Goal: Task Accomplishment & Management: Complete application form

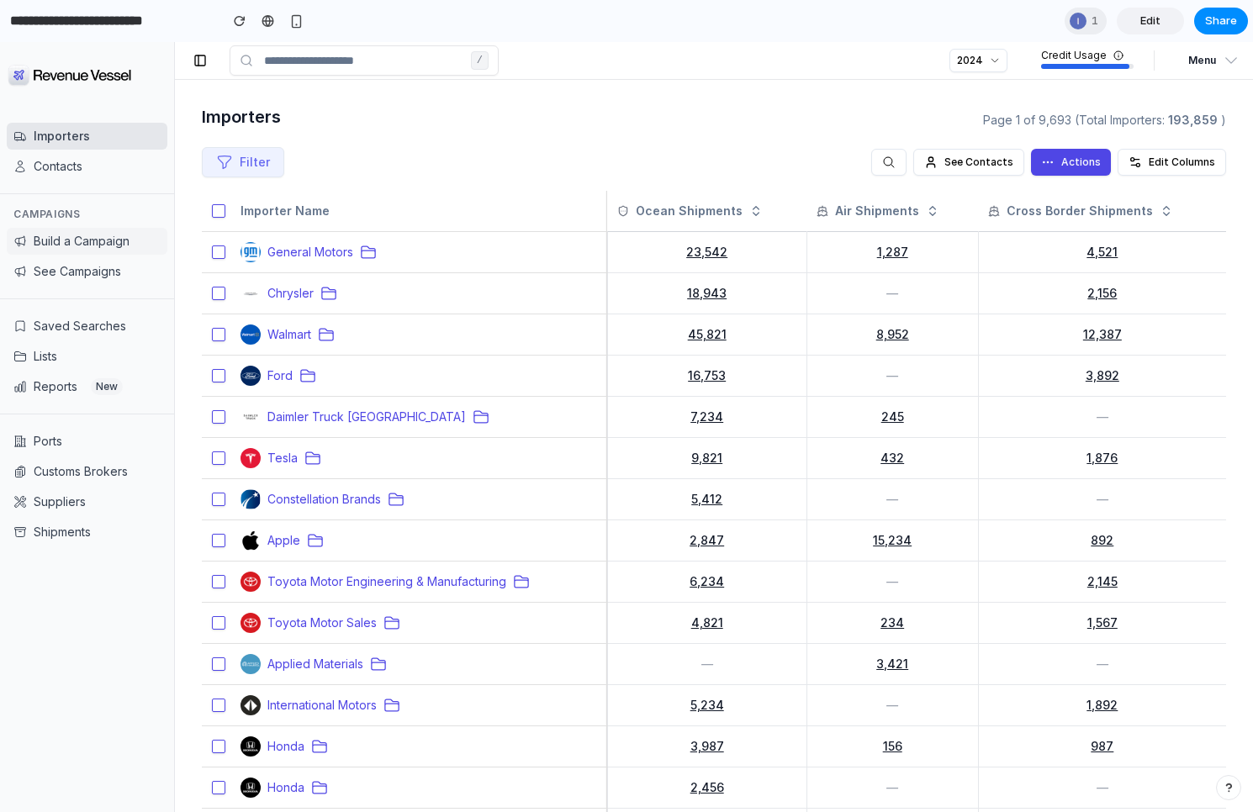
click at [82, 248] on button "Build a Campaign" at bounding box center [87, 241] width 161 height 27
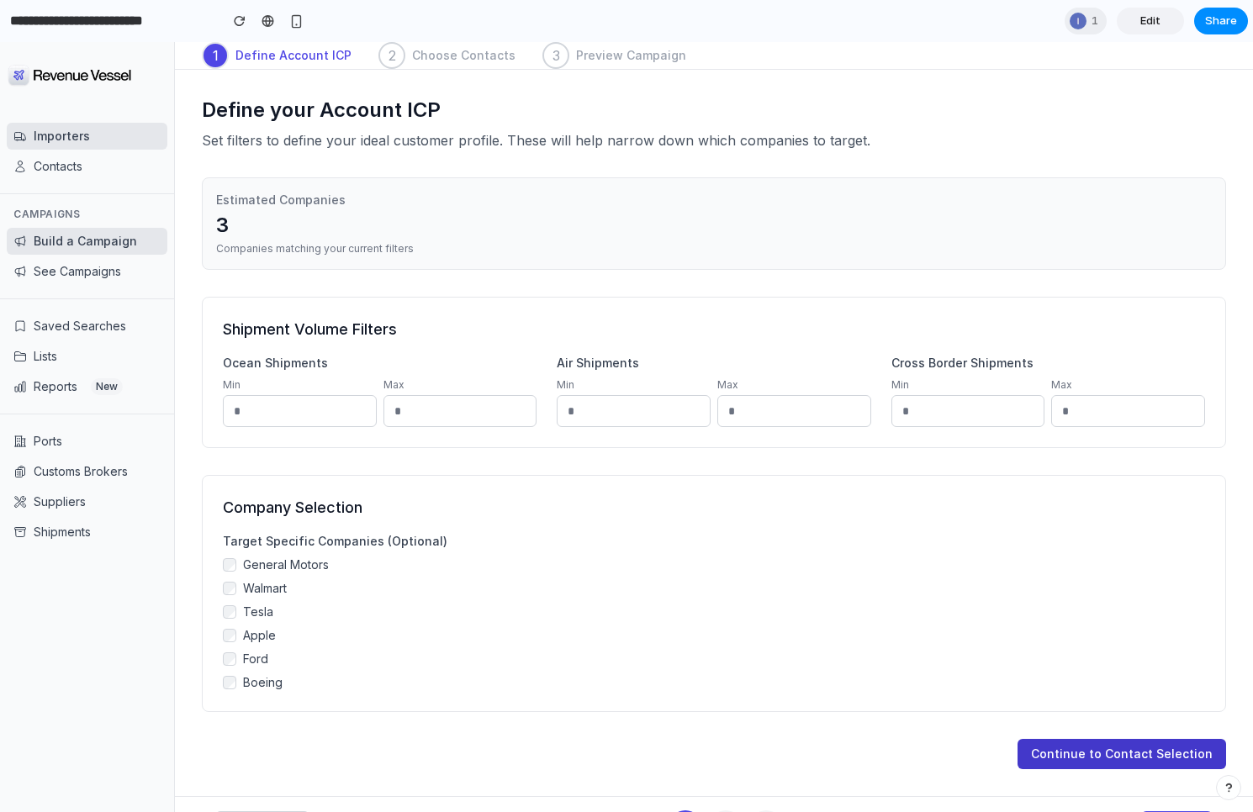
click at [1127, 759] on button "Continue to Contact Selection" at bounding box center [1121, 754] width 209 height 30
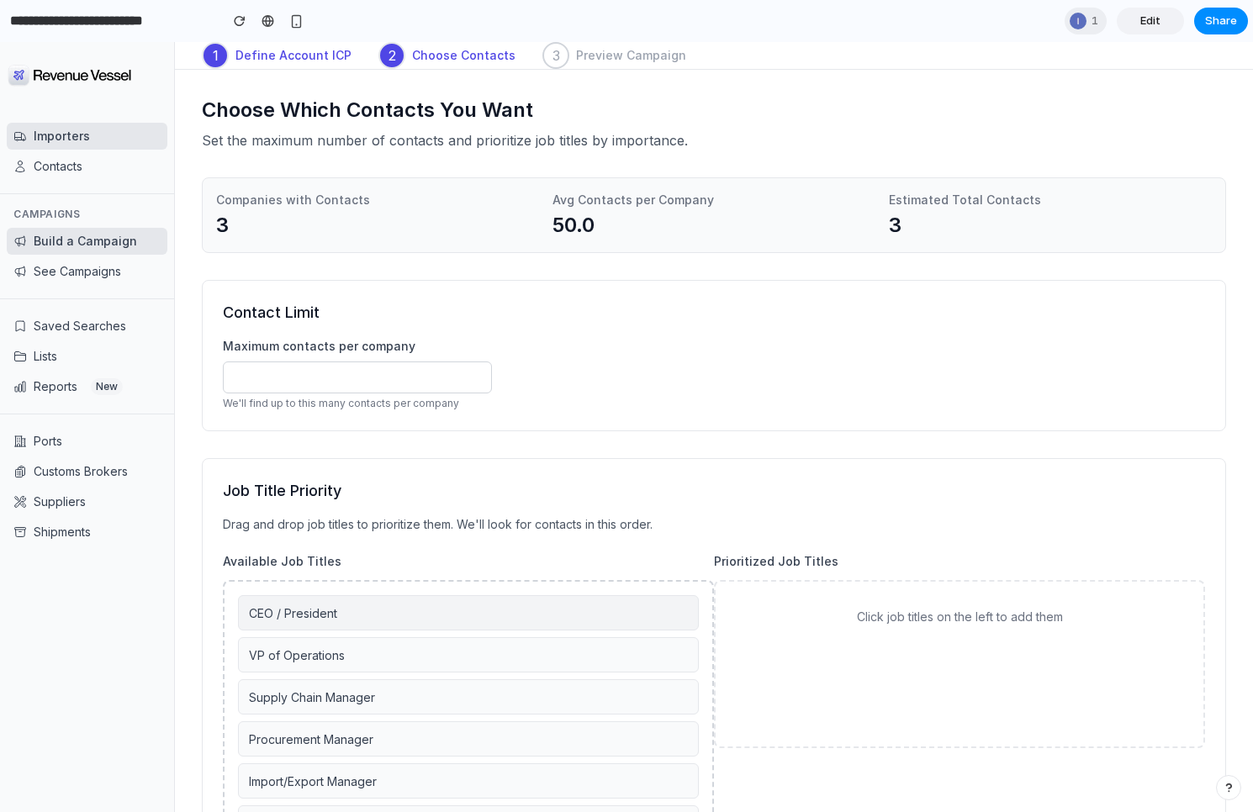
click at [425, 610] on div "CEO / President" at bounding box center [468, 612] width 461 height 35
click at [430, 610] on div "VP of Operations" at bounding box center [468, 612] width 461 height 35
click at [430, 610] on div "Supply Chain Manager" at bounding box center [468, 612] width 461 height 35
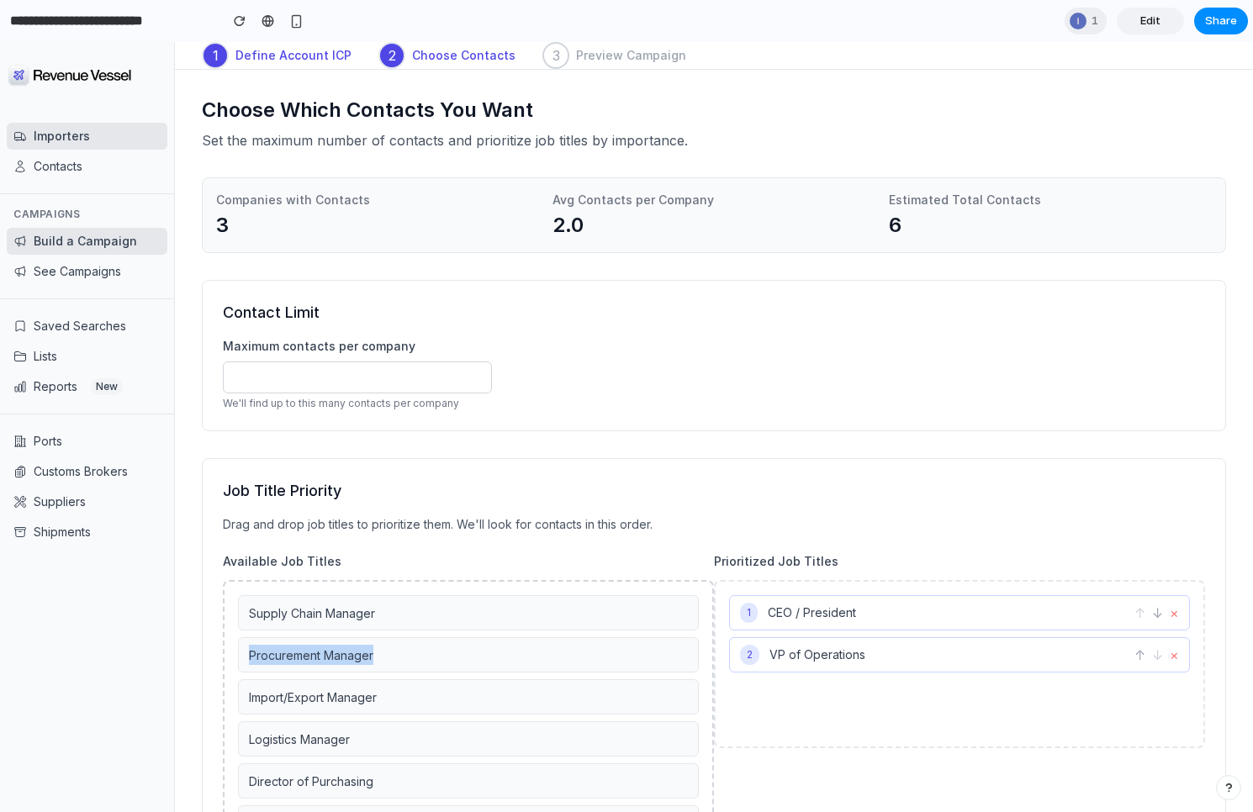
click at [430, 637] on div "Procurement Manager" at bounding box center [468, 654] width 461 height 35
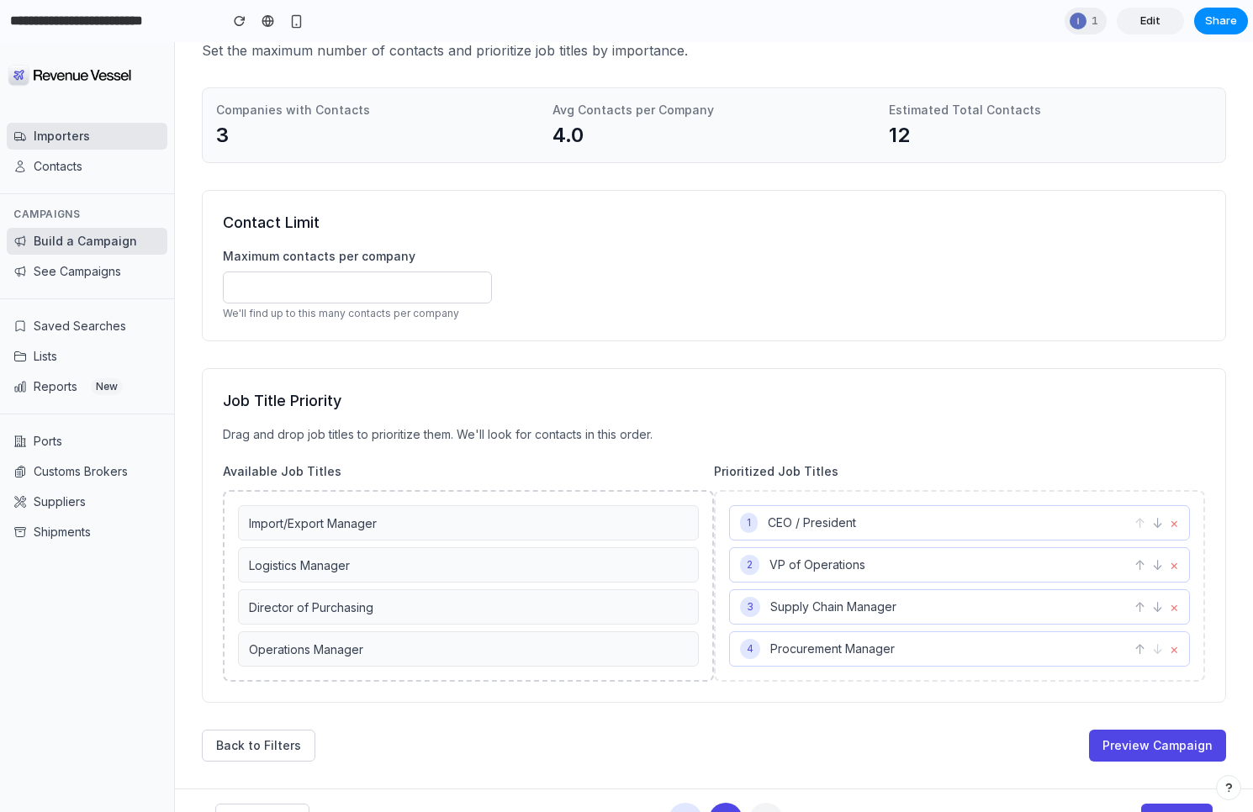
scroll to position [128, 0]
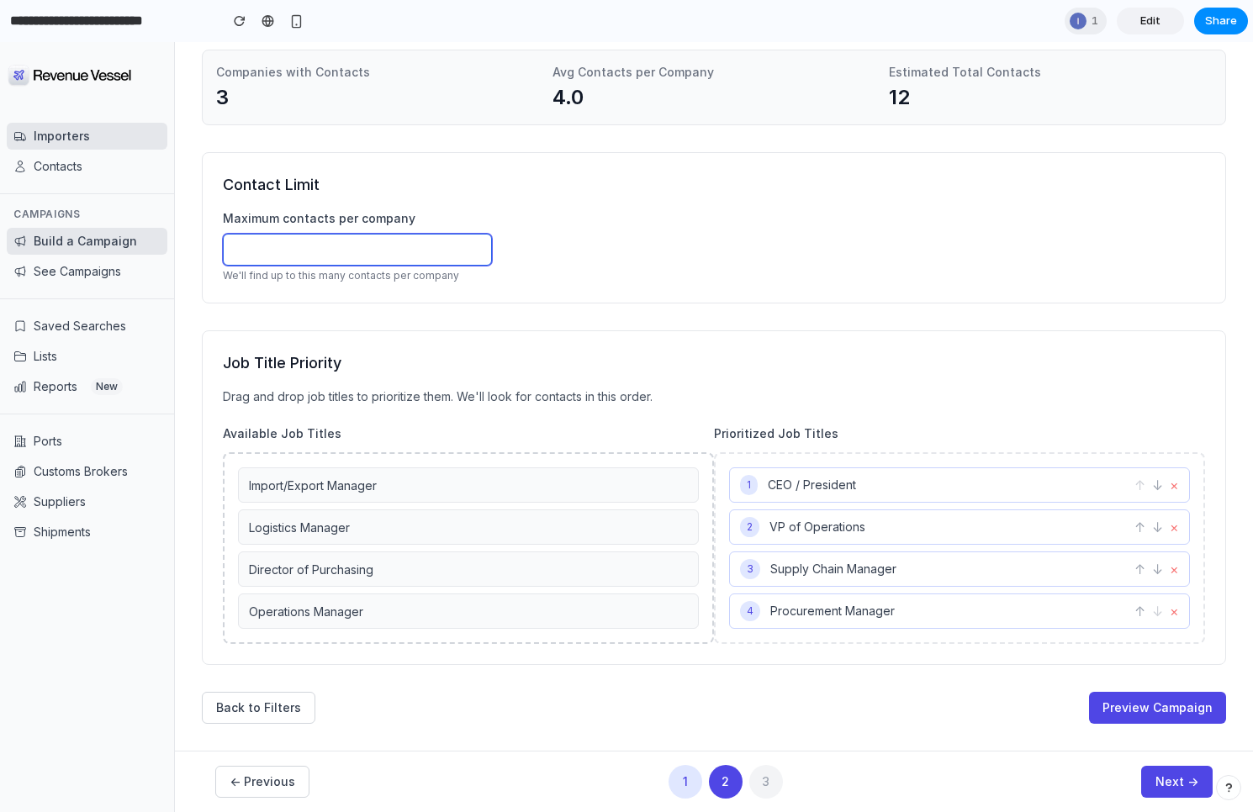
click at [376, 254] on input "**" at bounding box center [357, 250] width 269 height 32
click at [383, 254] on input "**" at bounding box center [357, 250] width 269 height 32
type input "**"
click at [907, 242] on div "Contact Limit Maximum contacts per company ** We'll find up to this many contac…" at bounding box center [714, 227] width 1024 height 151
click at [1168, 705] on button "Preview Campaign" at bounding box center [1157, 708] width 137 height 32
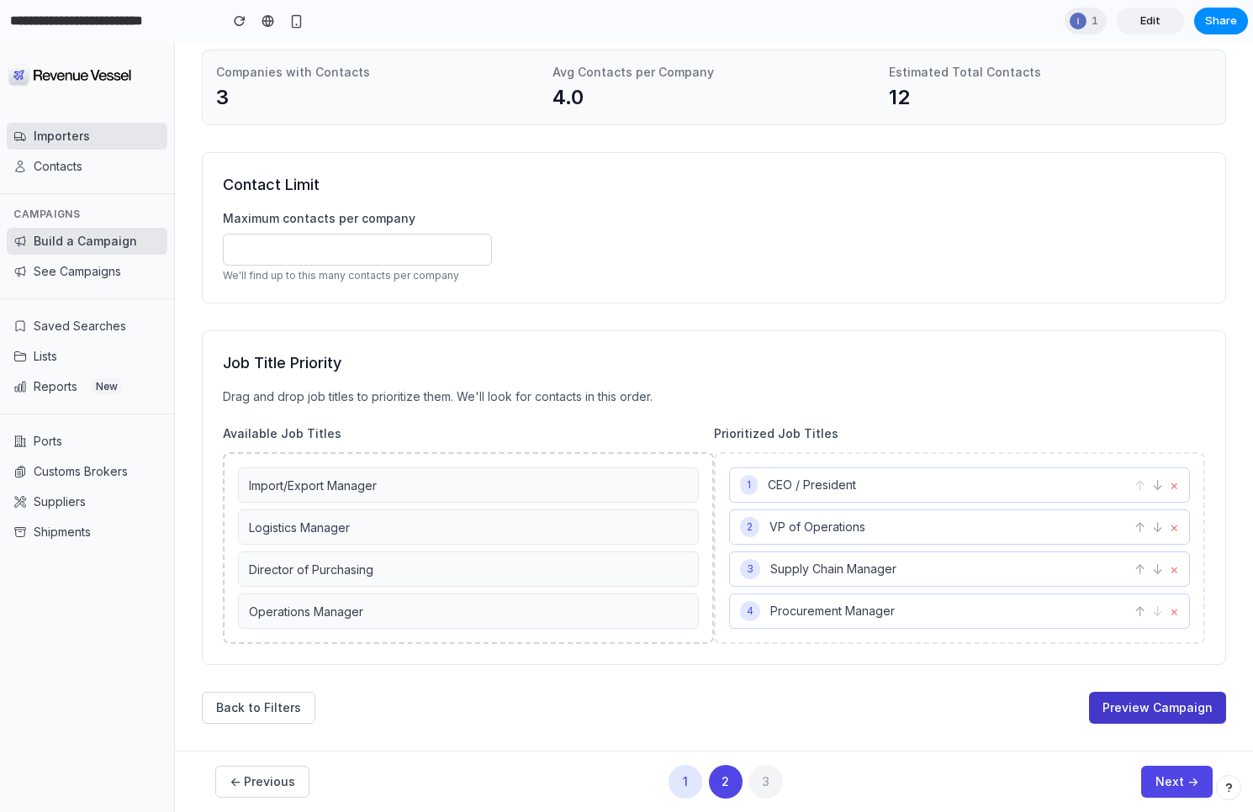
scroll to position [0, 0]
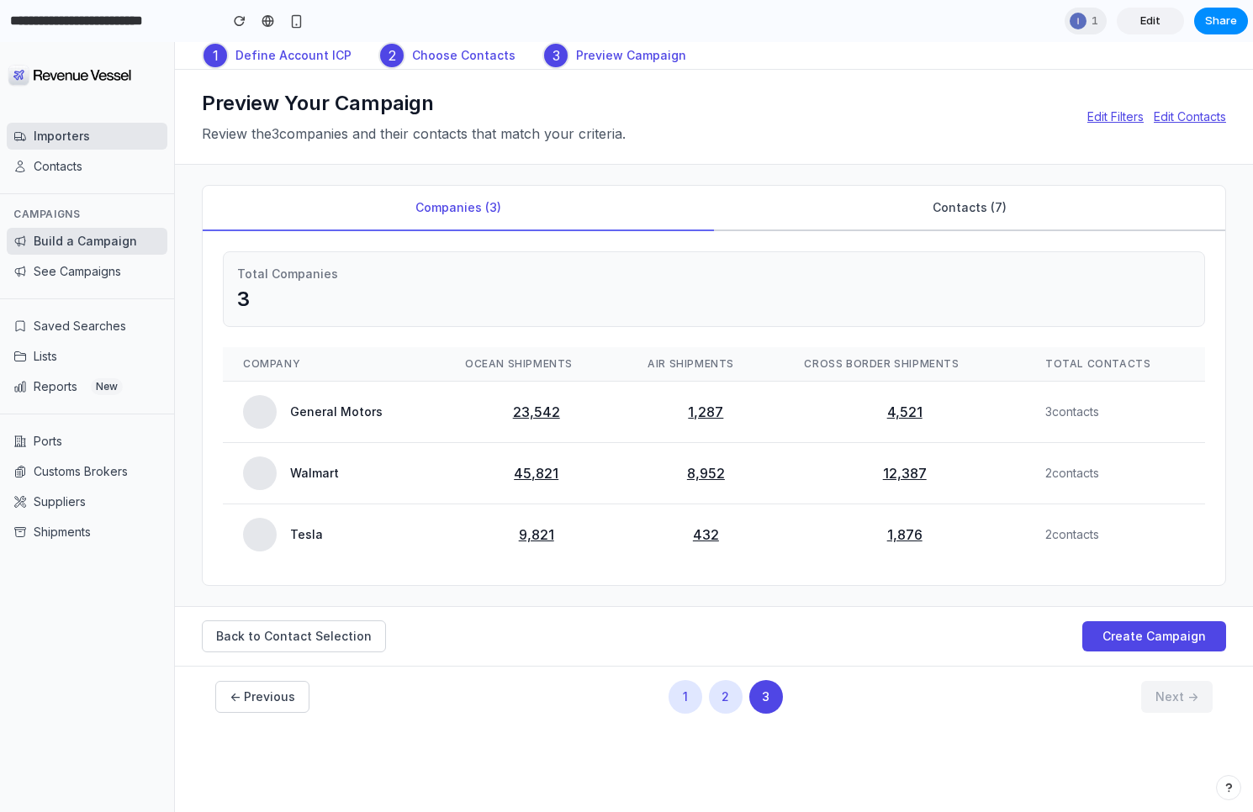
click at [978, 205] on button "Contacts ( 7 )" at bounding box center [969, 208] width 511 height 45
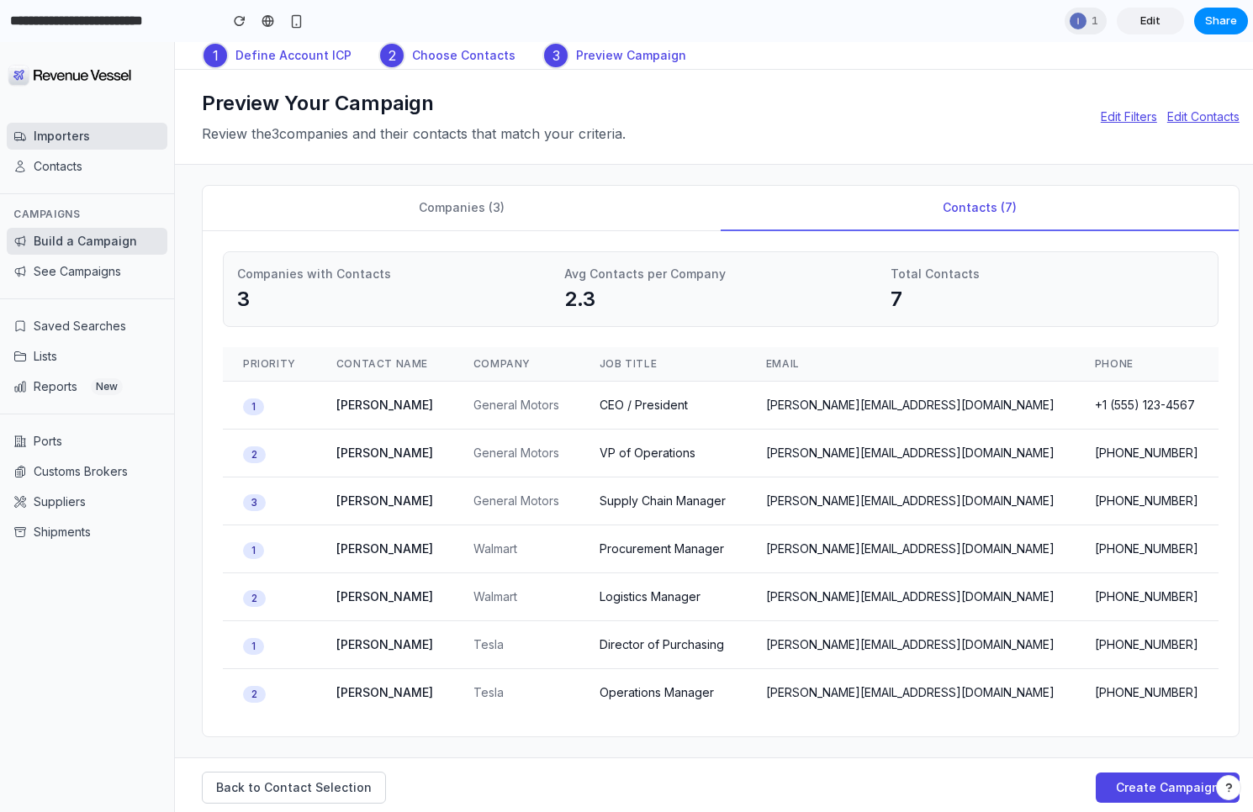
scroll to position [66, 0]
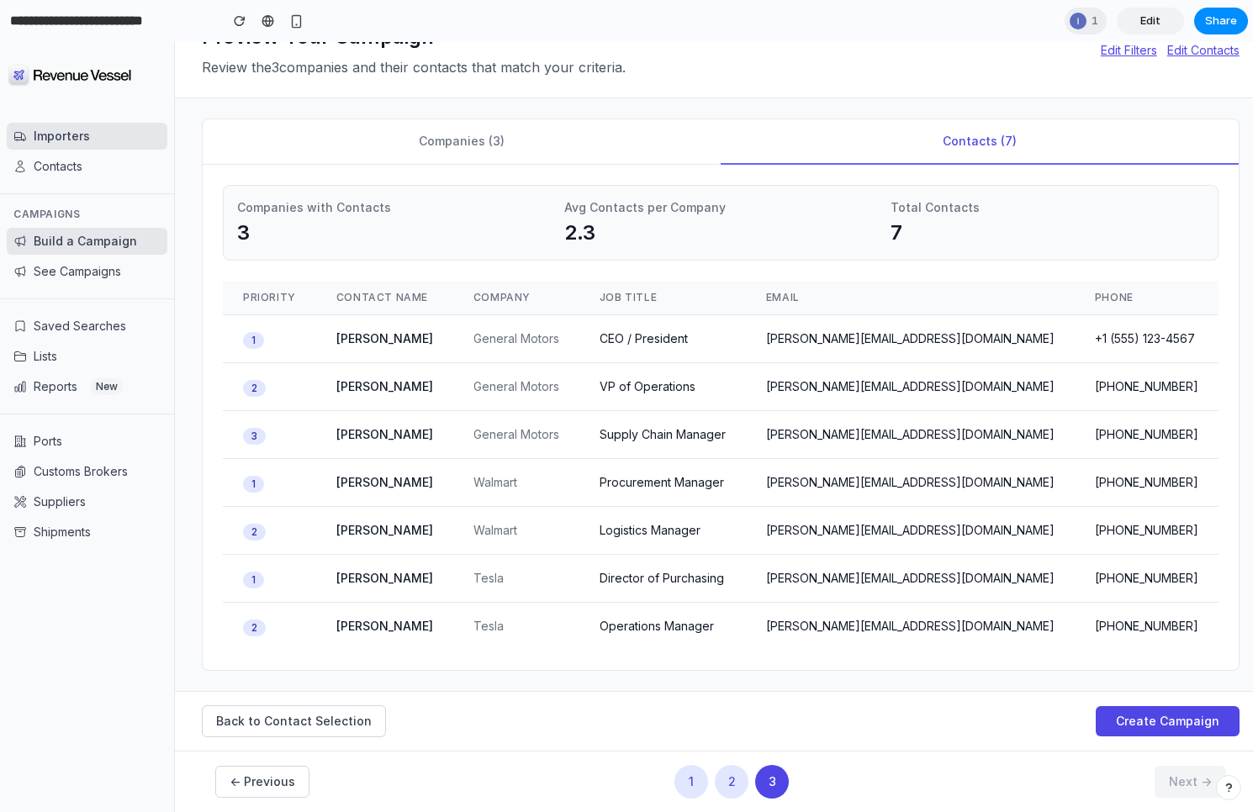
click at [679, 780] on button "1" at bounding box center [691, 782] width 34 height 34
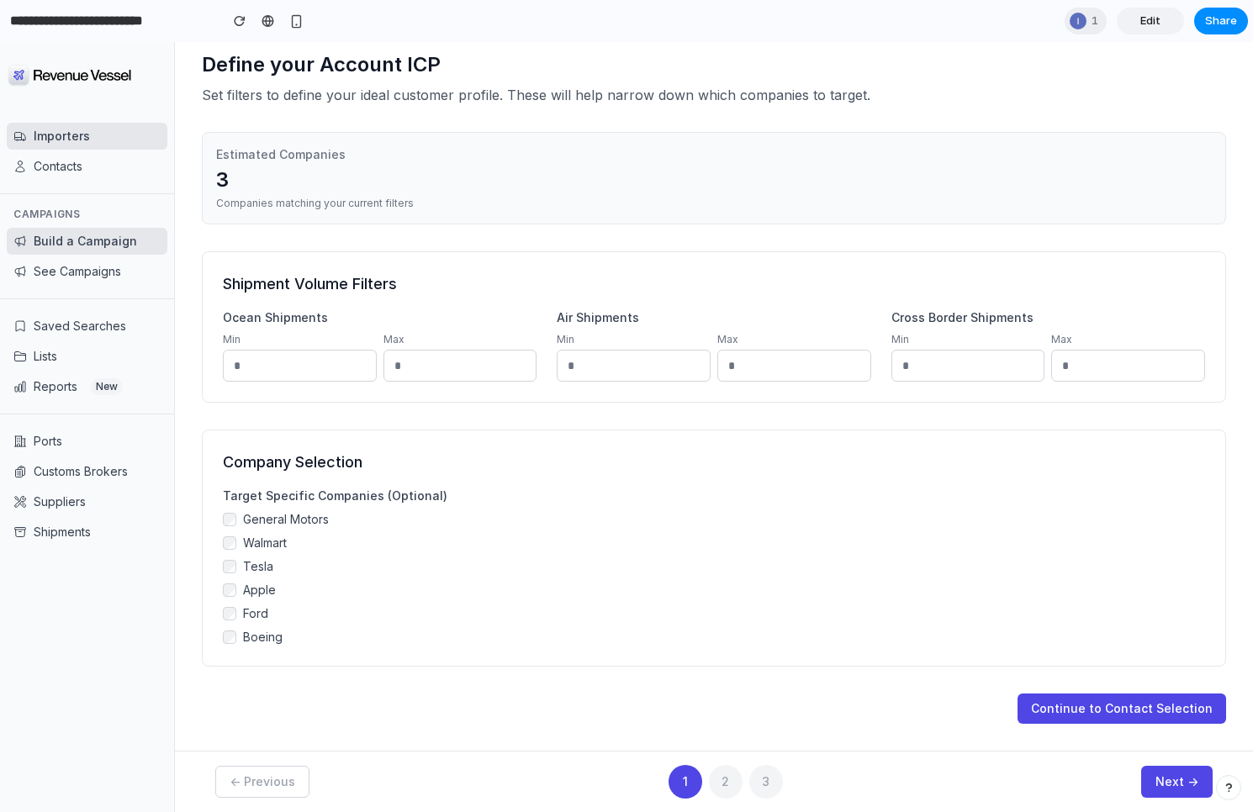
click at [768, 786] on button "3" at bounding box center [766, 782] width 34 height 34
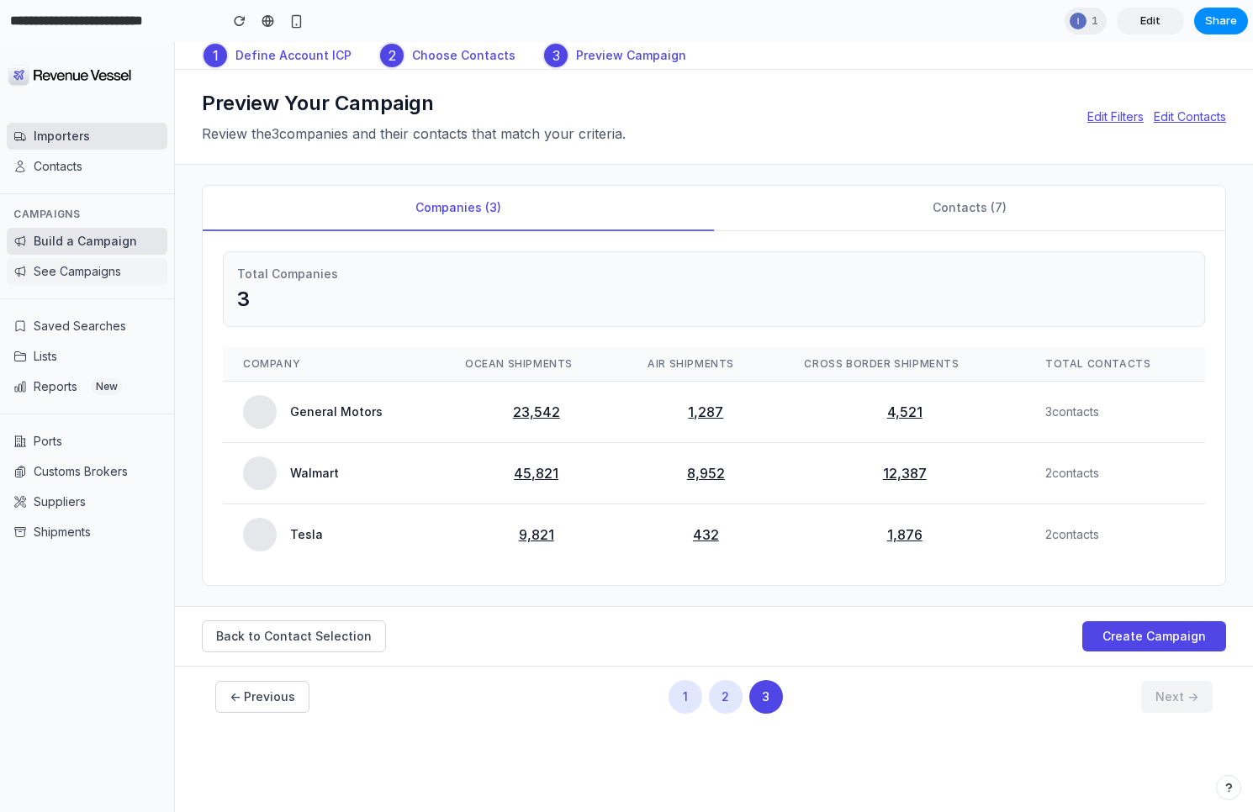
click at [49, 270] on button "See Campaigns" at bounding box center [87, 271] width 161 height 27
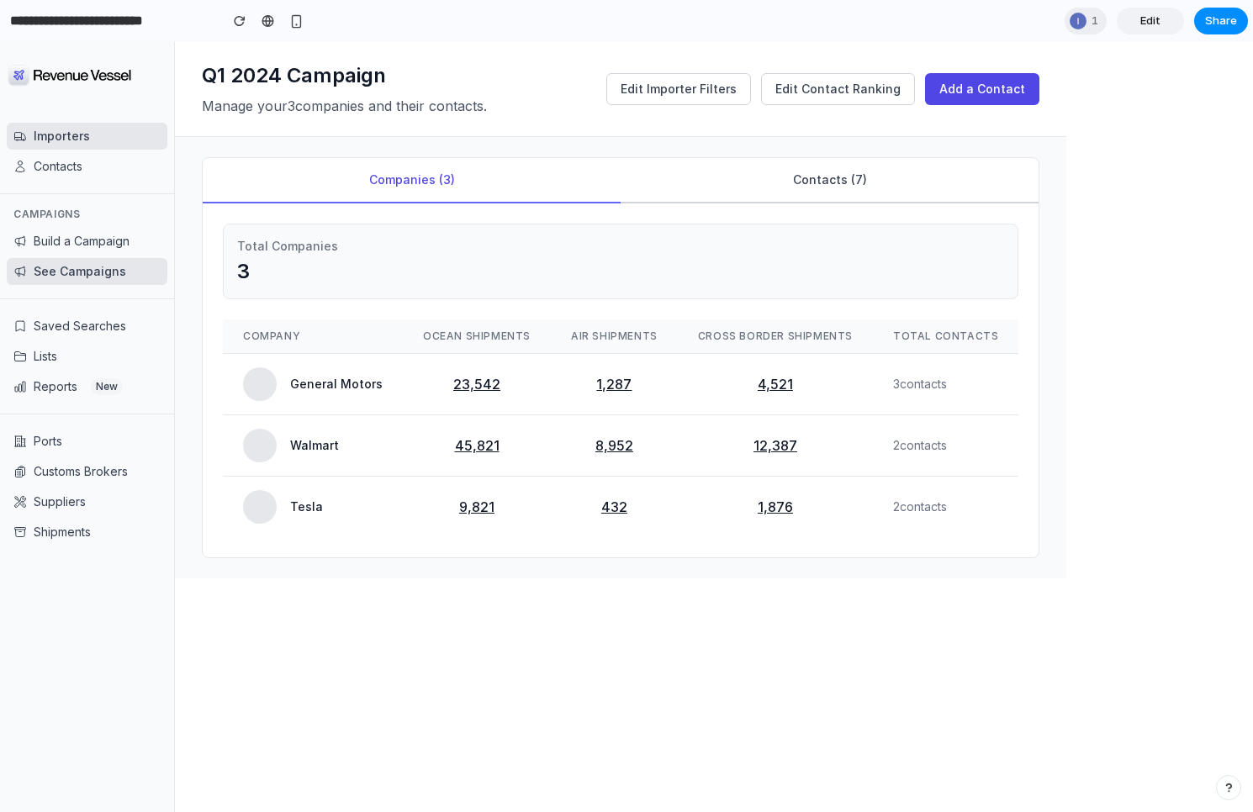
click at [818, 191] on button "Contacts ( 7 )" at bounding box center [830, 180] width 418 height 45
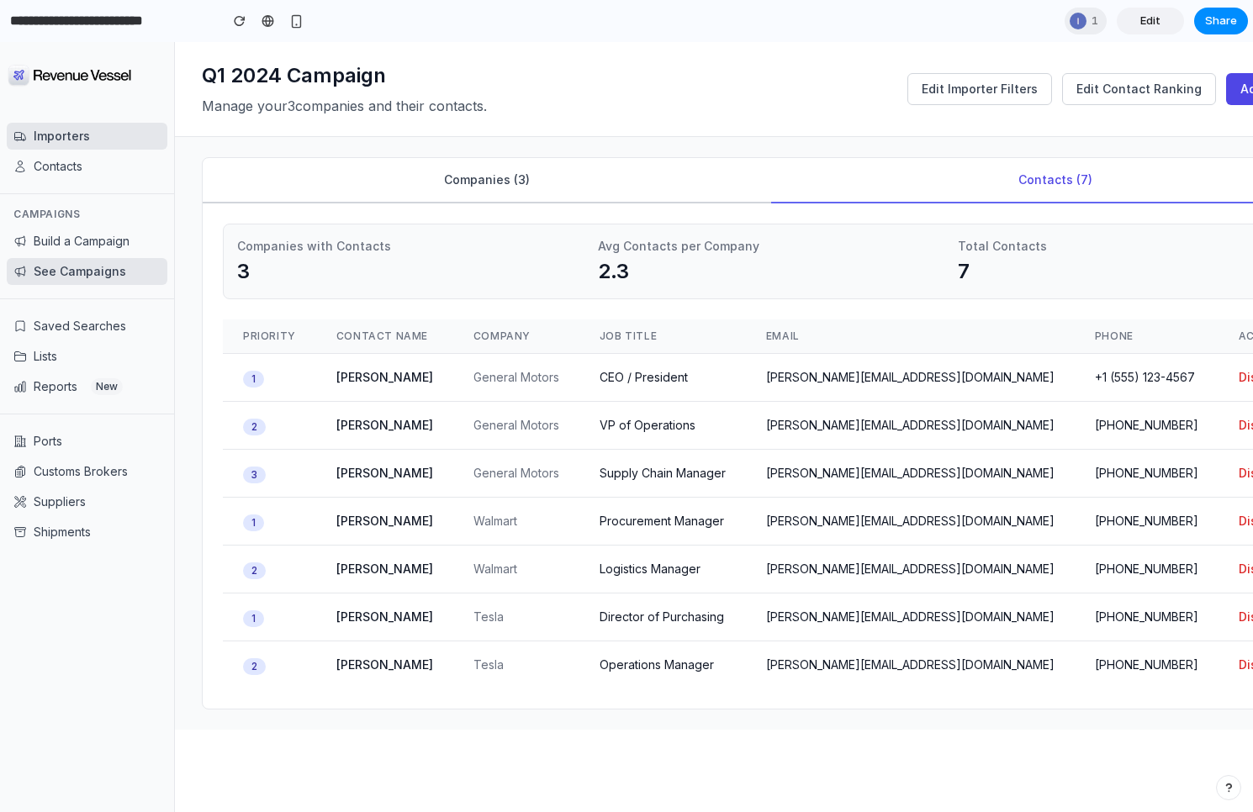
click at [452, 190] on button "Companies ( 3 )" at bounding box center [487, 180] width 568 height 45
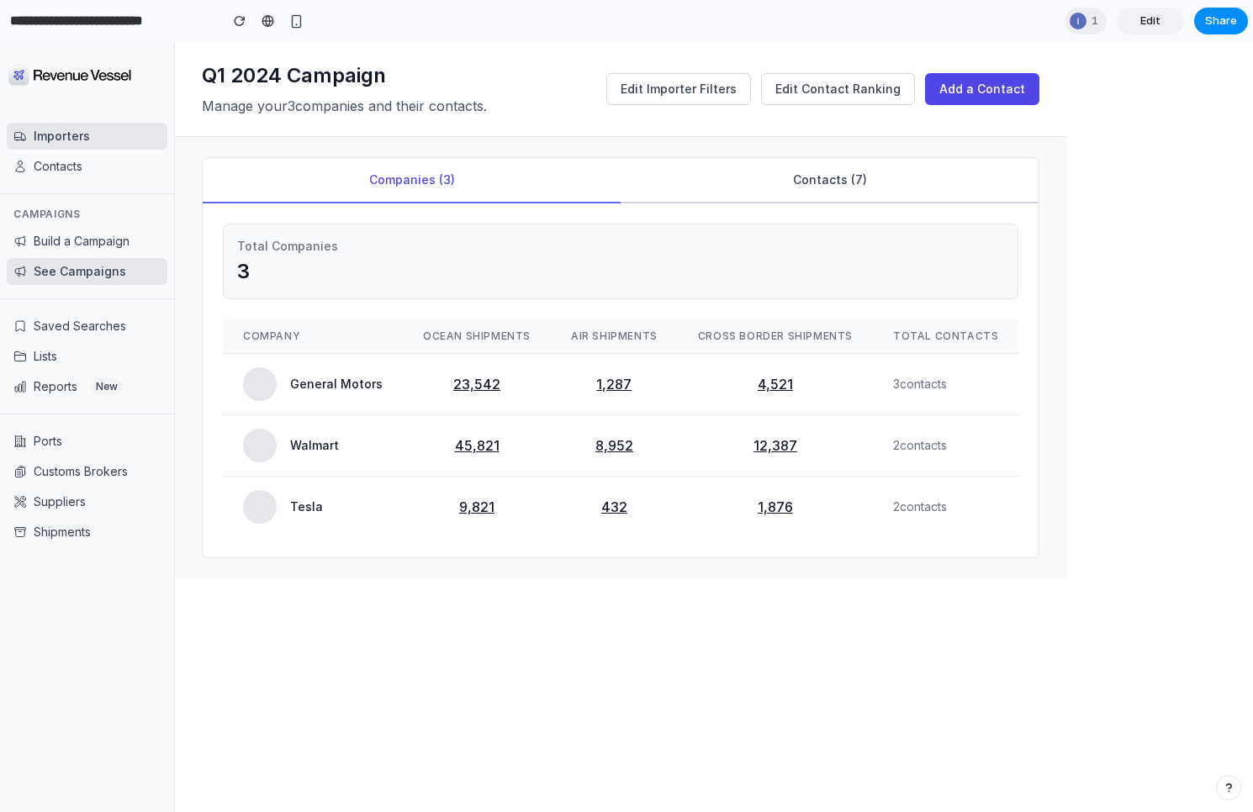
click at [779, 200] on button "Contacts ( 7 )" at bounding box center [830, 180] width 418 height 45
